Goal: Information Seeking & Learning: Learn about a topic

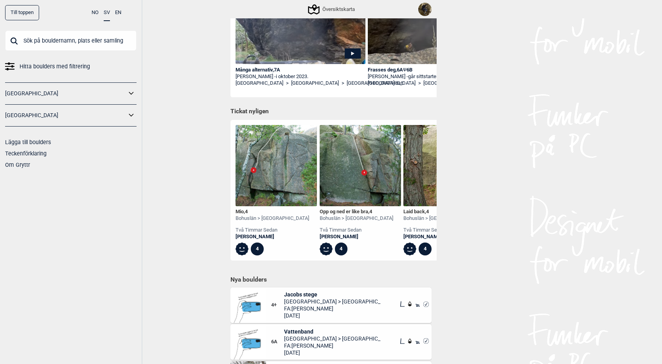
click at [239, 211] on div "Mio , 4" at bounding box center [272, 212] width 74 height 7
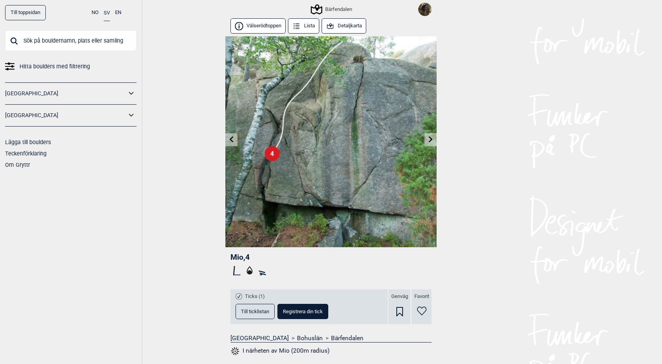
click at [342, 25] on button "Detaljkarta" at bounding box center [343, 25] width 45 height 15
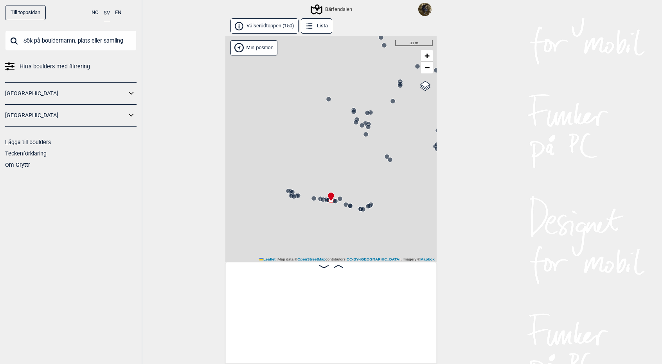
scroll to position [0, 9120]
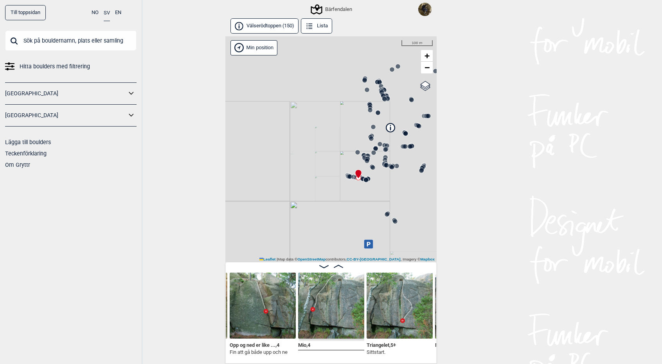
click at [390, 167] on circle at bounding box center [391, 167] width 5 height 5
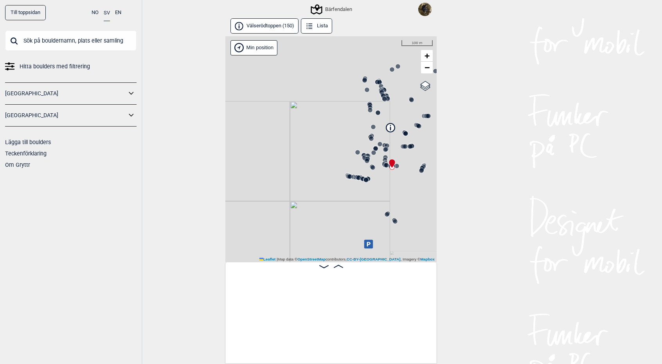
scroll to position [0, 7864]
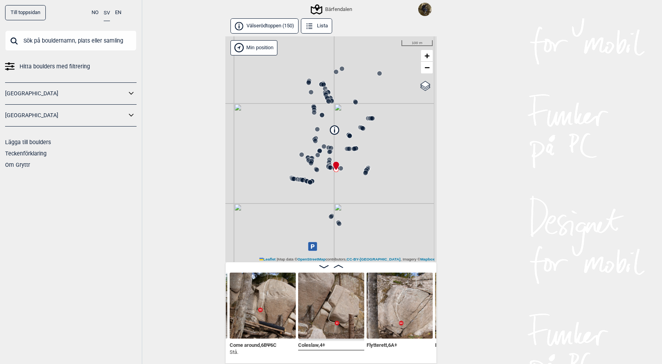
drag, startPoint x: 386, startPoint y: 186, endPoint x: 329, endPoint y: 188, distance: 57.1
click at [329, 188] on div "Bärfendalen" at bounding box center [330, 149] width 211 height 226
click at [366, 175] on icon at bounding box center [364, 173] width 6 height 6
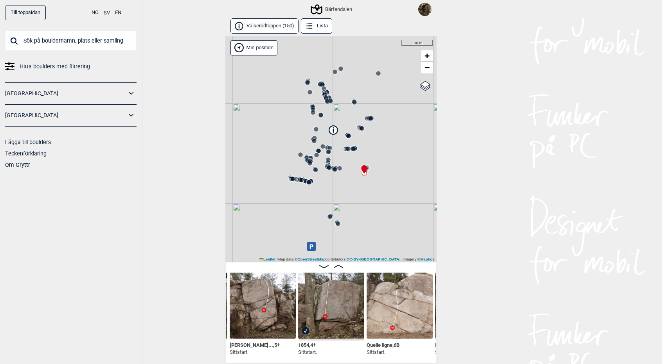
click at [305, 180] on circle at bounding box center [305, 181] width 5 height 5
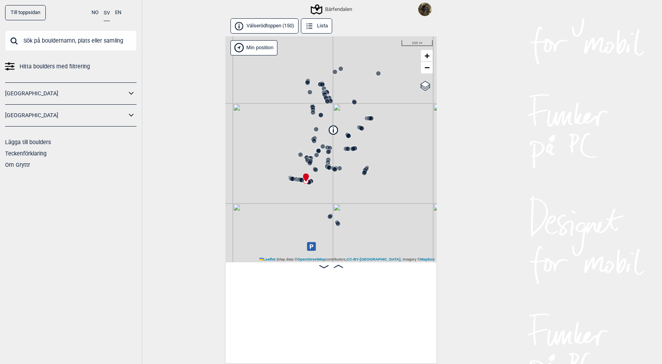
scroll to position [0, 9552]
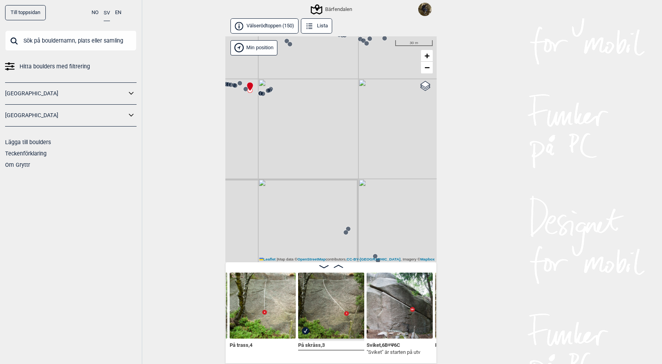
drag, startPoint x: 325, startPoint y: 198, endPoint x: 264, endPoint y: 101, distance: 114.2
click at [264, 101] on div "Bärfendalen" at bounding box center [330, 149] width 211 height 226
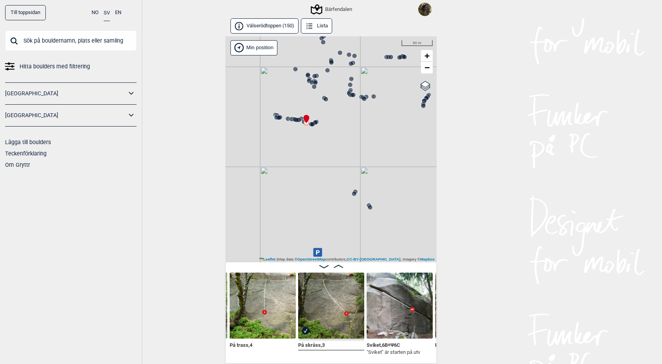
click at [353, 96] on circle at bounding box center [353, 95] width 5 height 5
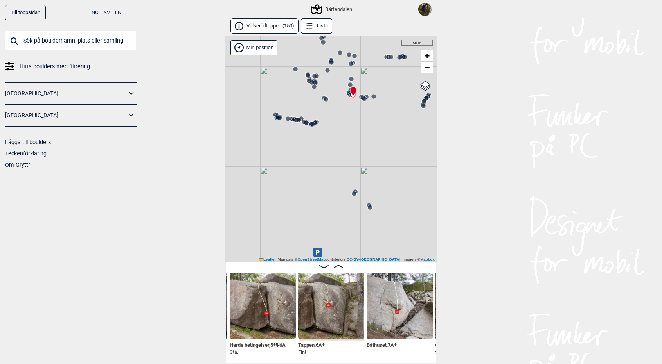
click at [372, 97] on circle at bounding box center [373, 96] width 5 height 5
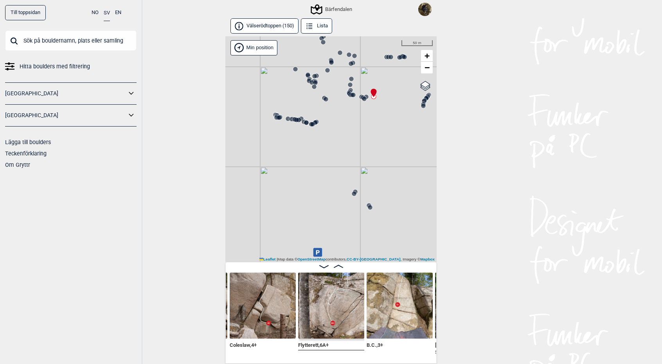
drag, startPoint x: 394, startPoint y: 137, endPoint x: 371, endPoint y: 168, distance: 38.5
click at [371, 168] on div "Bärfendalen" at bounding box center [330, 149] width 211 height 226
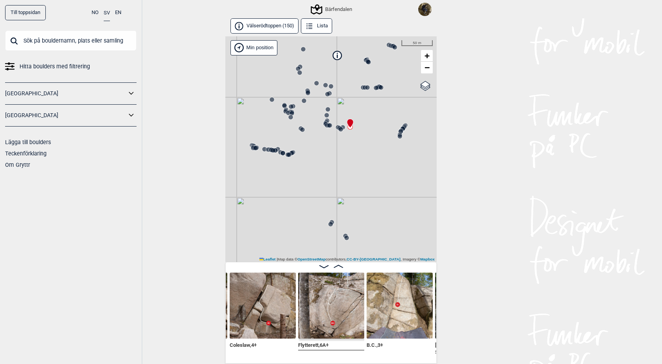
click at [288, 111] on circle at bounding box center [288, 113] width 5 height 5
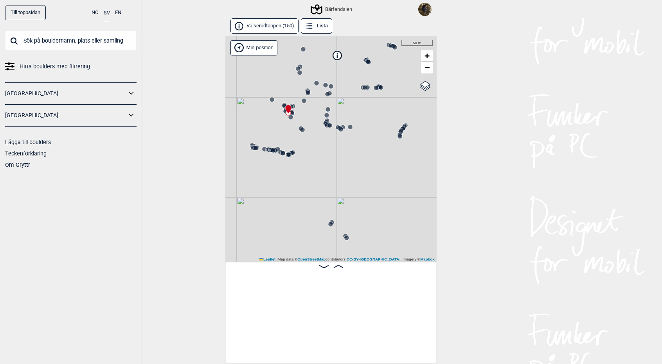
scroll to position [0, 6092]
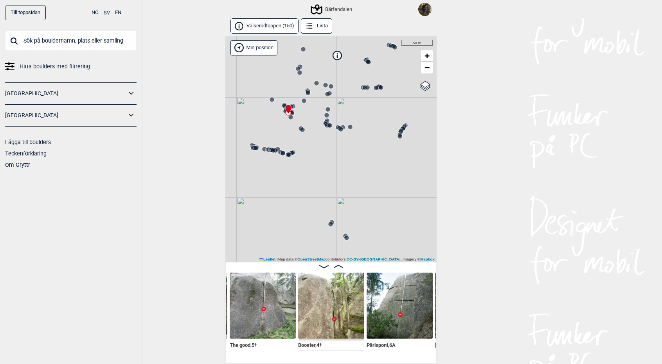
click at [296, 113] on div "Bärfendalen" at bounding box center [330, 149] width 211 height 226
click at [273, 98] on circle at bounding box center [271, 99] width 5 height 5
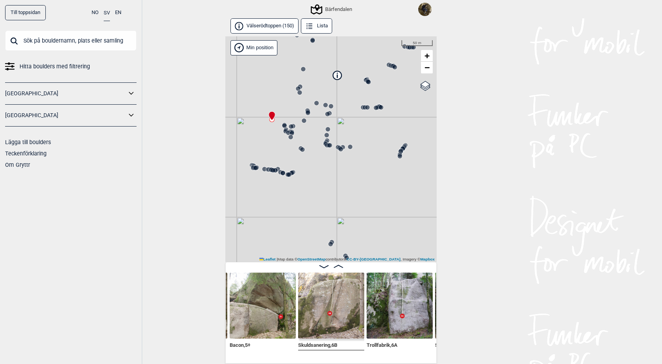
click at [307, 114] on circle at bounding box center [307, 113] width 5 height 5
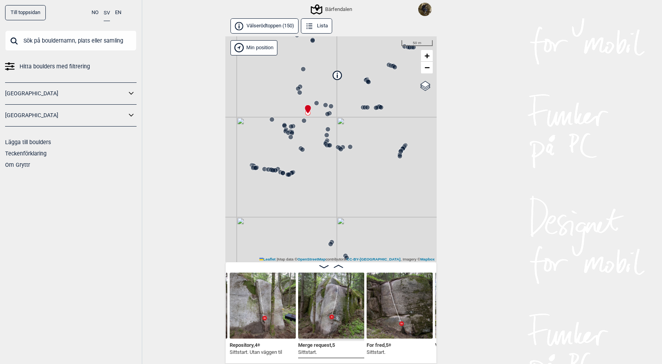
click at [331, 104] on circle at bounding box center [330, 106] width 5 height 5
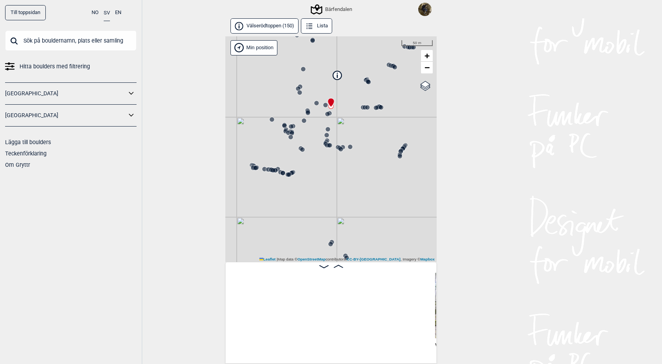
scroll to position [0, 6984]
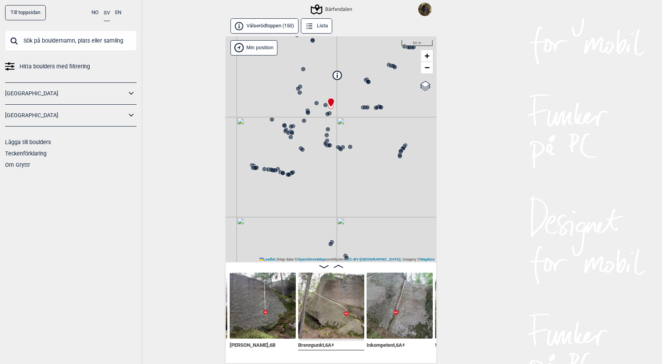
click at [404, 152] on icon at bounding box center [401, 151] width 6 height 6
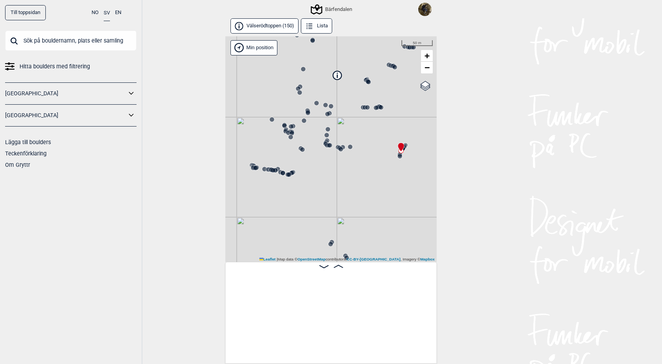
scroll to position [0, 727]
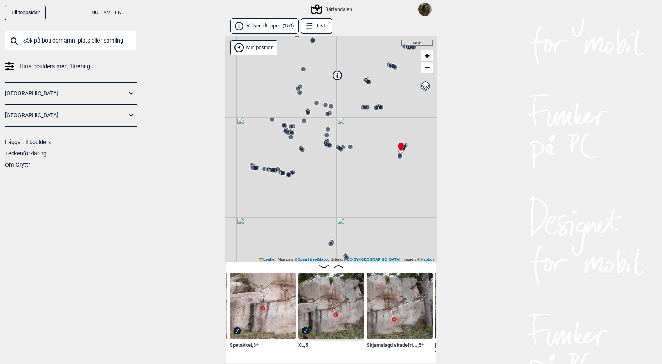
click at [377, 108] on circle at bounding box center [375, 108] width 5 height 5
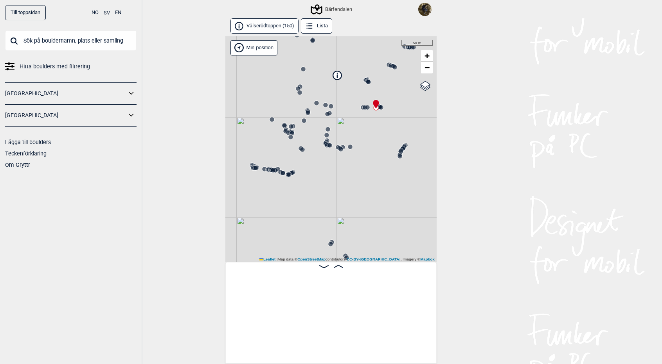
scroll to position [0, 1206]
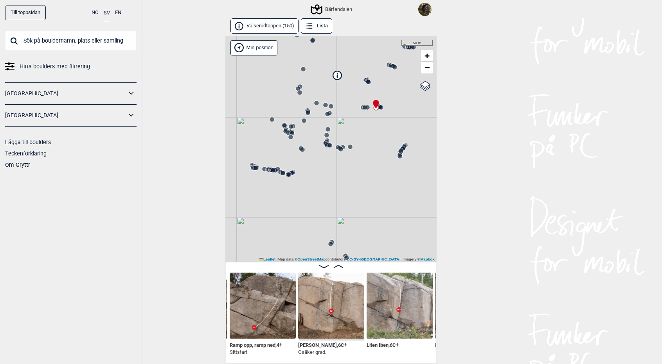
click at [382, 108] on circle at bounding box center [381, 107] width 5 height 5
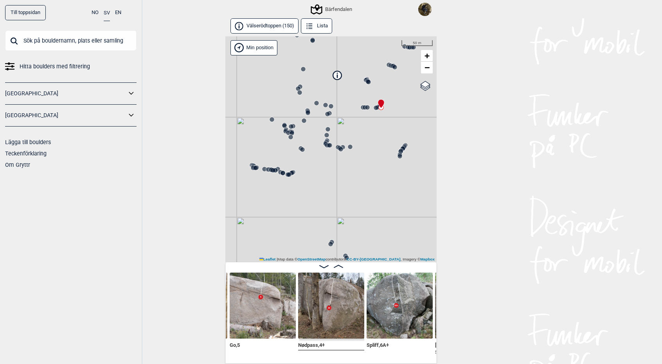
click at [366, 108] on circle at bounding box center [367, 107] width 5 height 5
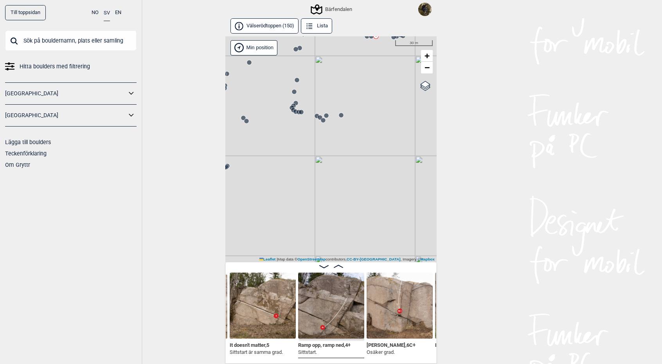
click at [343, 114] on circle at bounding box center [341, 115] width 5 height 5
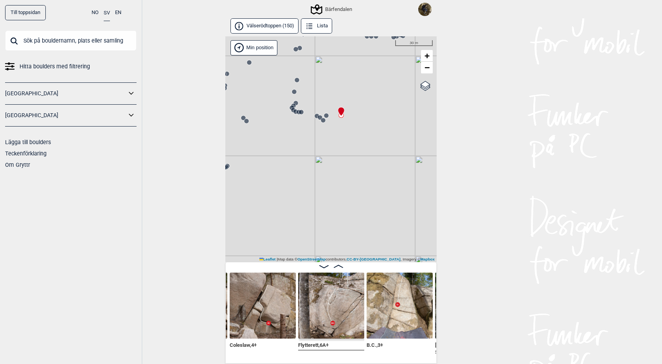
click at [319, 118] on circle at bounding box center [320, 117] width 5 height 5
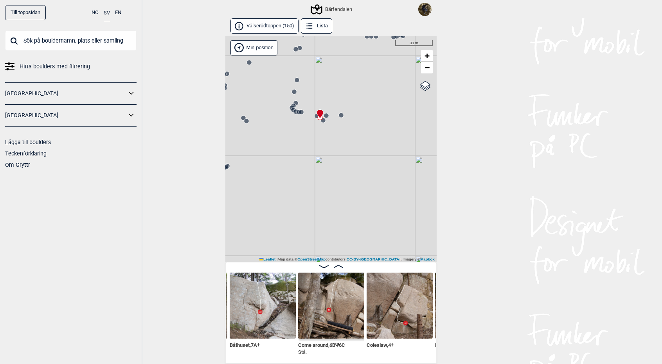
click at [281, 111] on div "Bärfendalen" at bounding box center [330, 149] width 211 height 226
click at [296, 111] on circle at bounding box center [298, 111] width 5 height 5
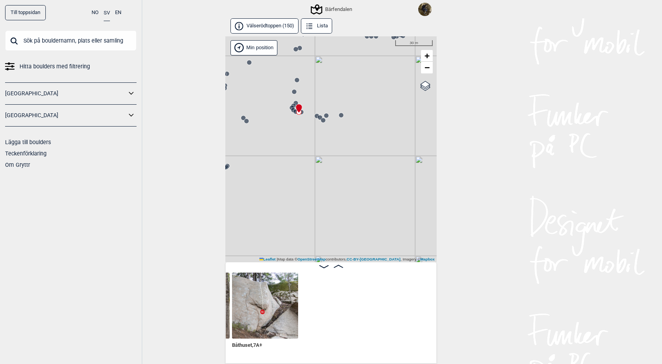
scroll to position [0, 7684]
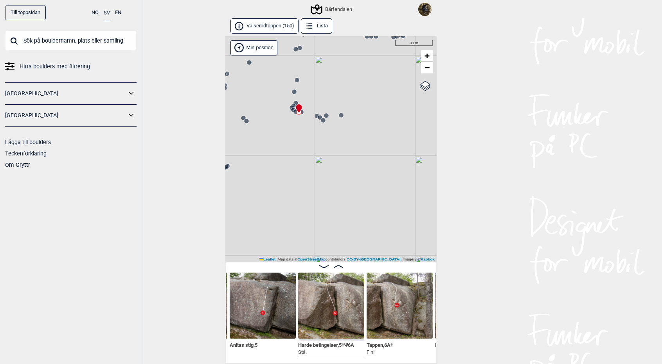
click at [288, 108] on div "Bärfendalen" at bounding box center [330, 149] width 211 height 226
click at [292, 109] on circle at bounding box center [293, 110] width 5 height 5
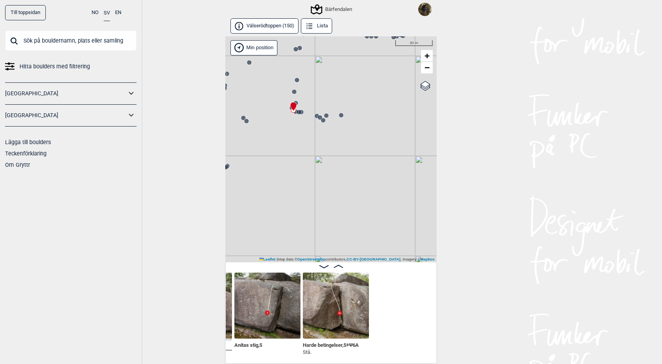
scroll to position [0, 7552]
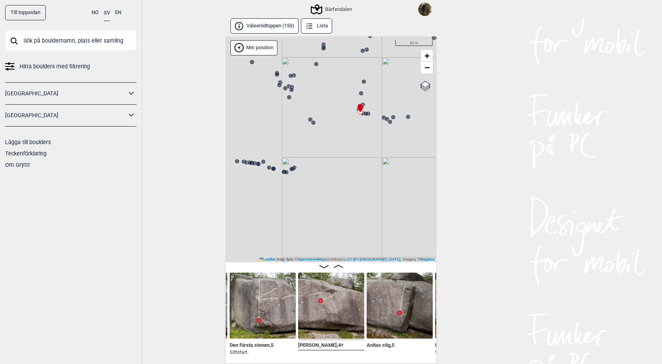
drag, startPoint x: 262, startPoint y: 143, endPoint x: 336, endPoint y: 146, distance: 74.0
click at [336, 146] on div "Bärfendalen" at bounding box center [330, 149] width 211 height 226
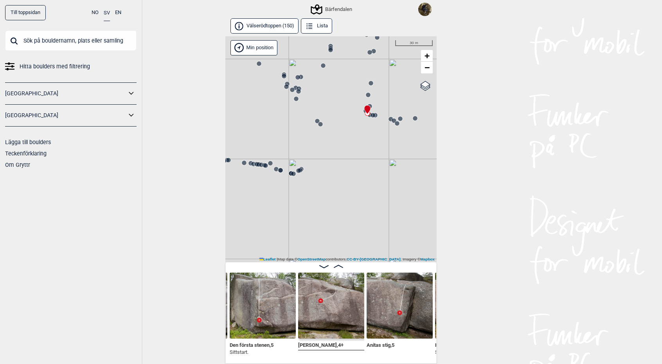
click at [318, 126] on circle at bounding box center [320, 124] width 5 height 5
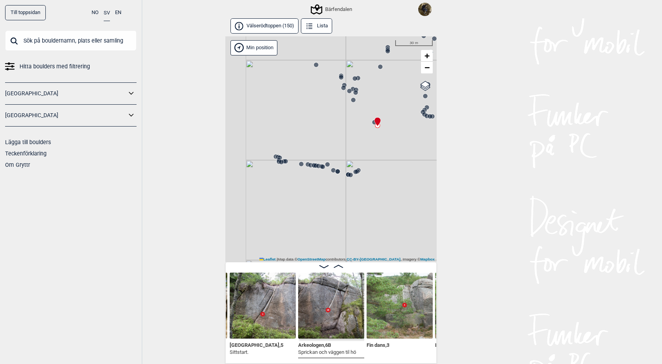
drag, startPoint x: 289, startPoint y: 135, endPoint x: 355, endPoint y: 140, distance: 65.8
click at [355, 140] on div "Bärfendalen" at bounding box center [330, 149] width 211 height 226
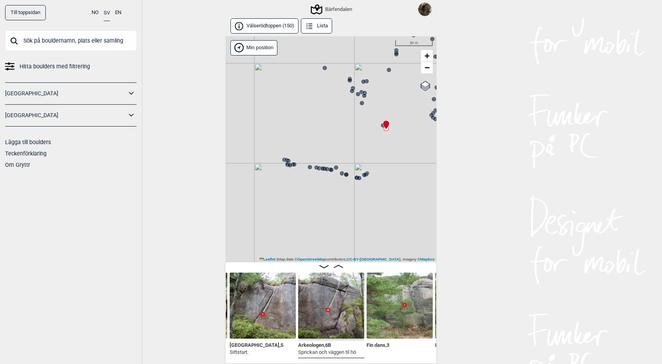
click at [359, 182] on div "Bärfendalen" at bounding box center [330, 149] width 211 height 226
click at [358, 176] on circle at bounding box center [359, 178] width 5 height 5
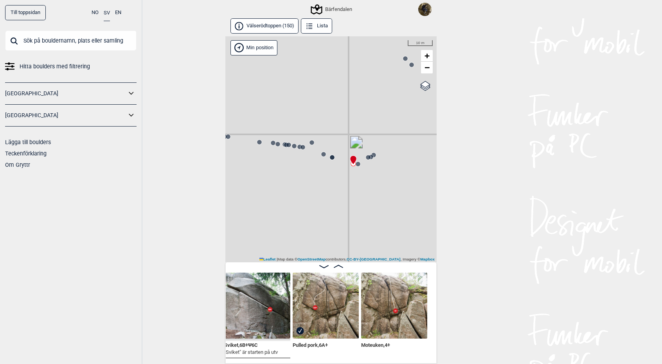
scroll to position [0, 9740]
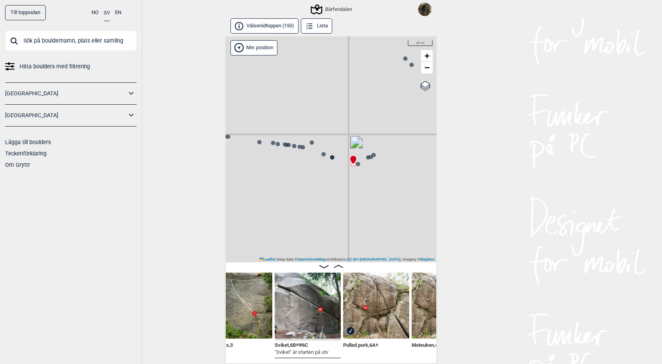
click at [339, 267] on icon at bounding box center [338, 266] width 9 height 3
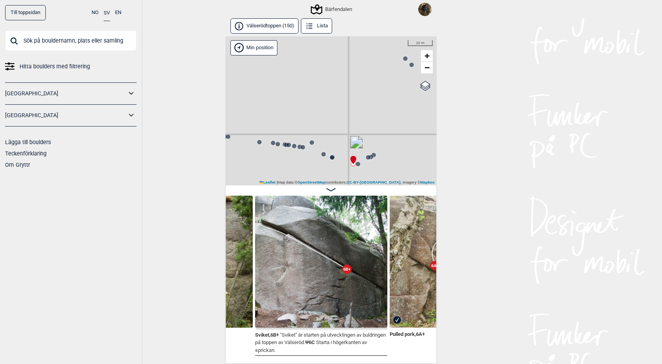
scroll to position [0, 9822]
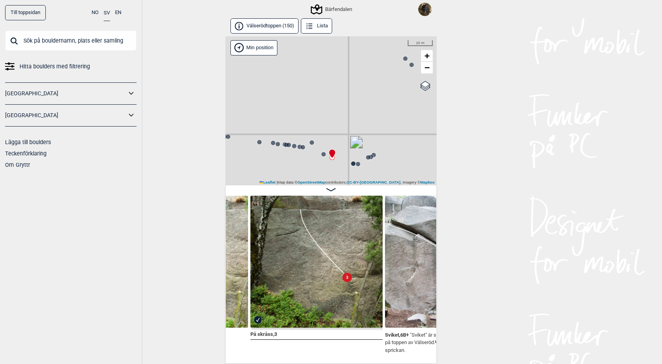
scroll to position [0, 9761]
click at [323, 155] on circle at bounding box center [323, 154] width 5 height 5
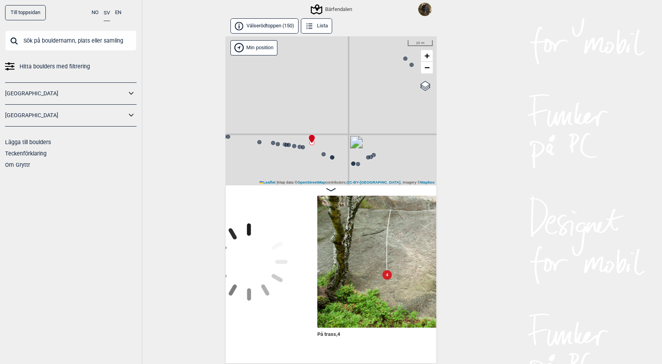
scroll to position [0, 9679]
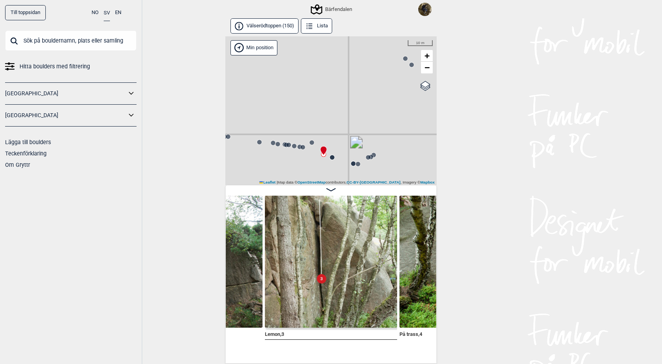
click at [314, 141] on icon at bounding box center [312, 142] width 6 height 6
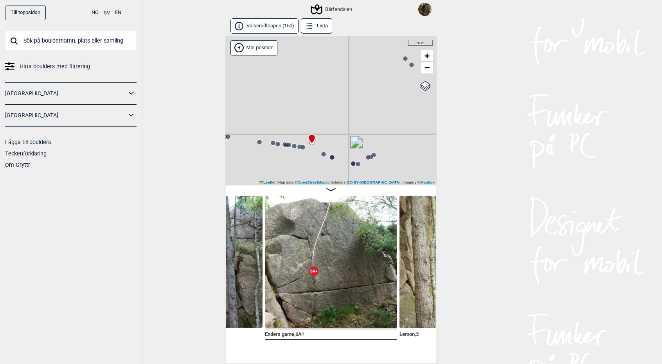
click at [295, 152] on div "Bärfendalen" at bounding box center [330, 110] width 211 height 149
click at [305, 149] on icon at bounding box center [303, 147] width 6 height 6
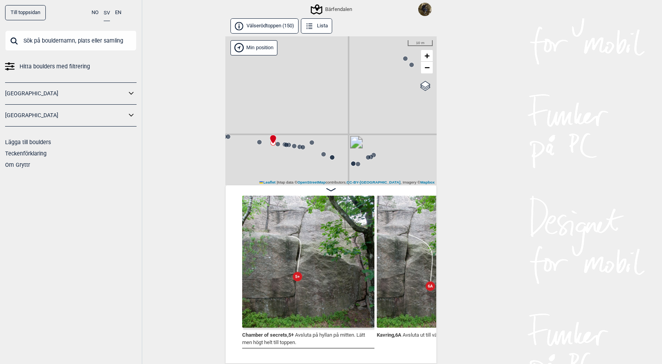
scroll to position [0, 9021]
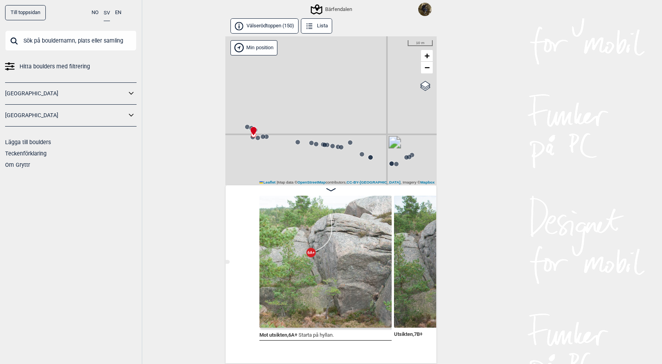
scroll to position [0, 8601]
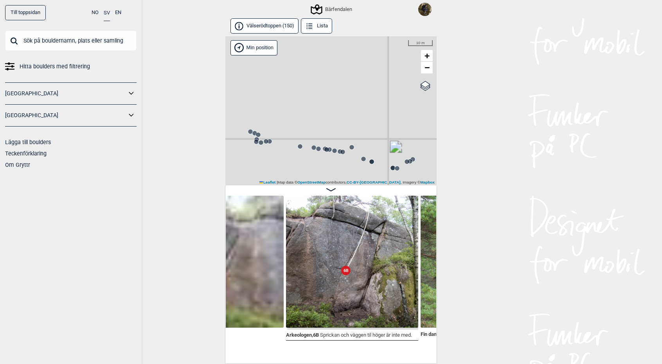
scroll to position [0, 8369]
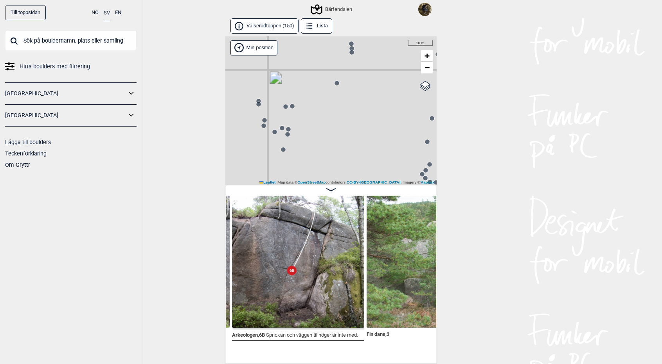
click at [96, 41] on input "text" at bounding box center [70, 41] width 131 height 20
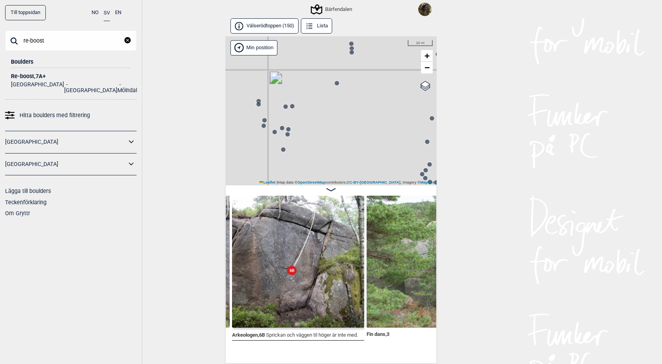
type input "re-boost"
click at [29, 76] on div "Re-boost , 7A+" at bounding box center [71, 77] width 120 height 6
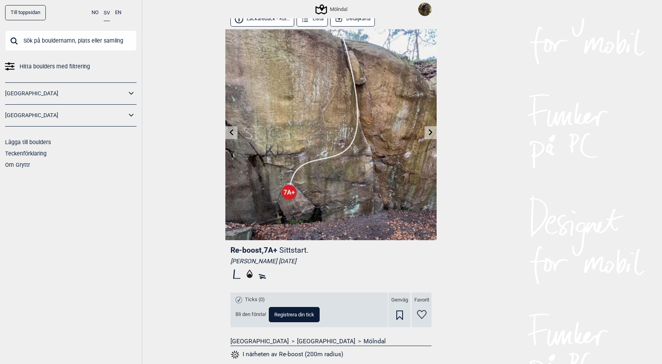
scroll to position [7, 0]
click at [433, 133] on icon at bounding box center [430, 133] width 6 height 6
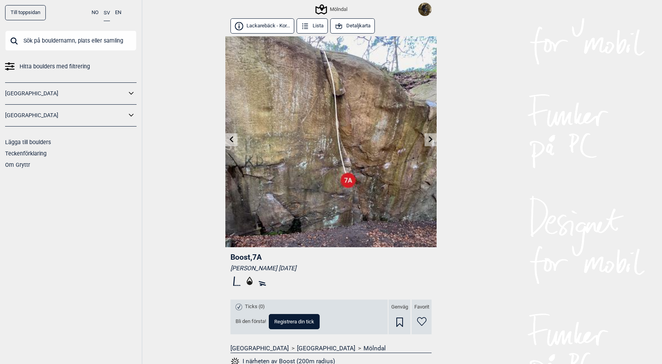
scroll to position [0, 0]
click at [429, 136] on icon at bounding box center [430, 139] width 6 height 6
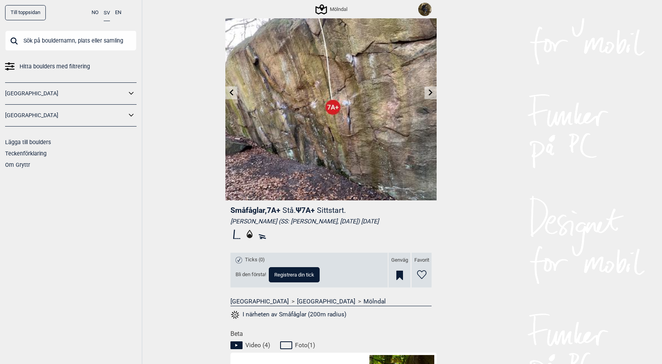
scroll to position [2, 0]
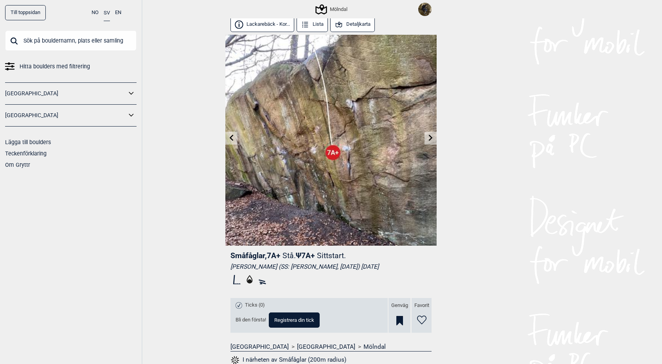
click at [433, 138] on icon at bounding box center [430, 138] width 6 height 6
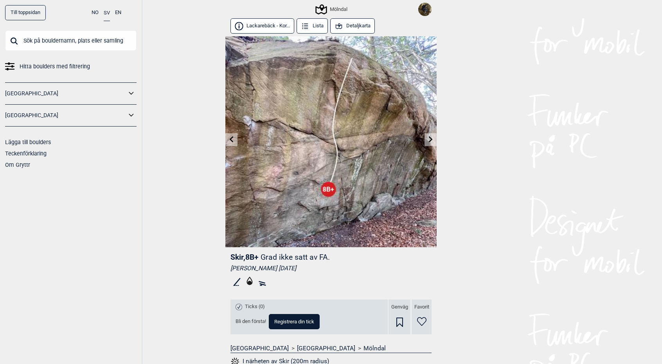
click at [433, 138] on icon at bounding box center [430, 139] width 6 height 6
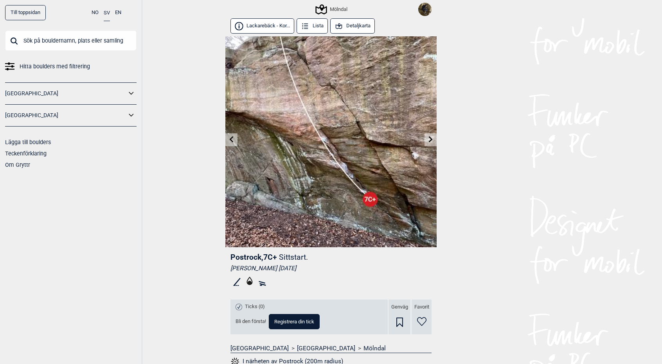
click at [431, 140] on icon at bounding box center [430, 139] width 6 height 6
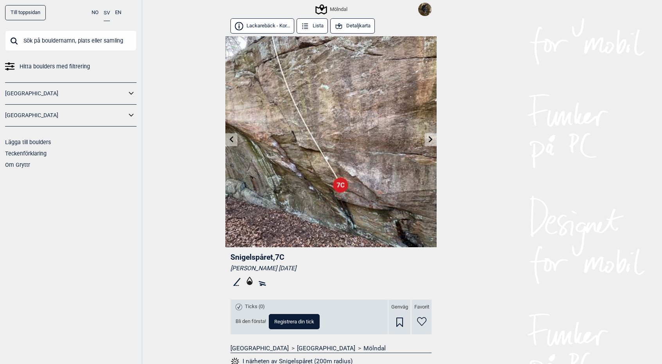
click at [431, 140] on icon at bounding box center [430, 139] width 6 height 6
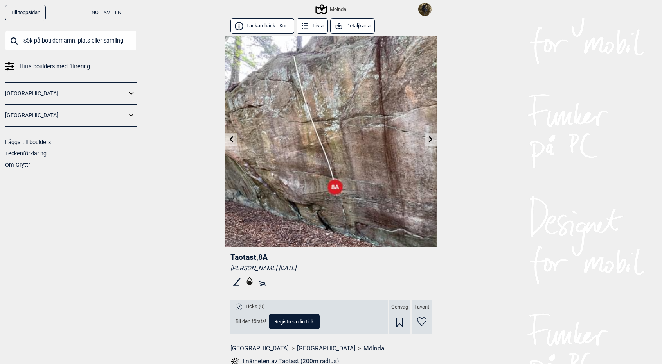
click at [230, 138] on icon at bounding box center [231, 139] width 6 height 6
